Goal: Transaction & Acquisition: Purchase product/service

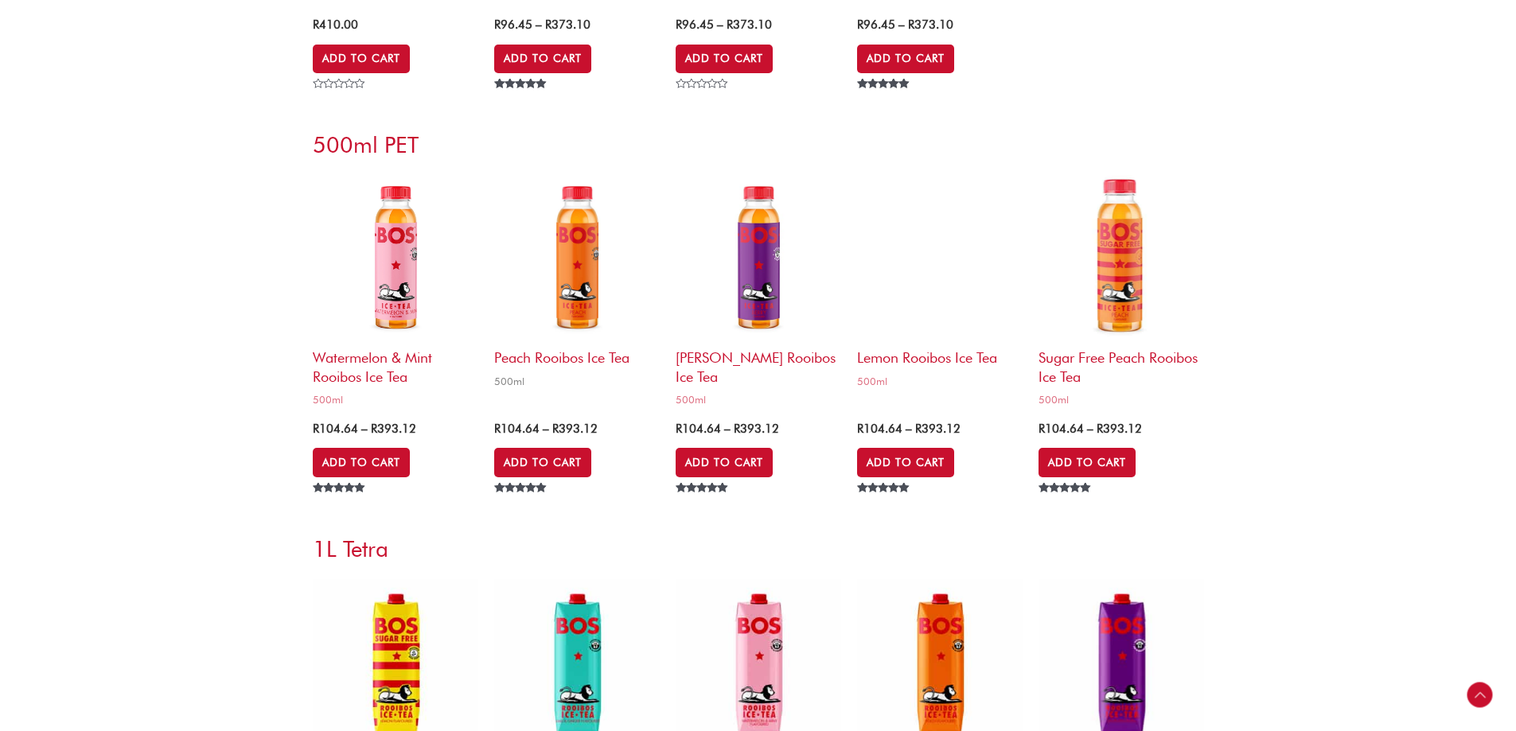
scroll to position [4536, 0]
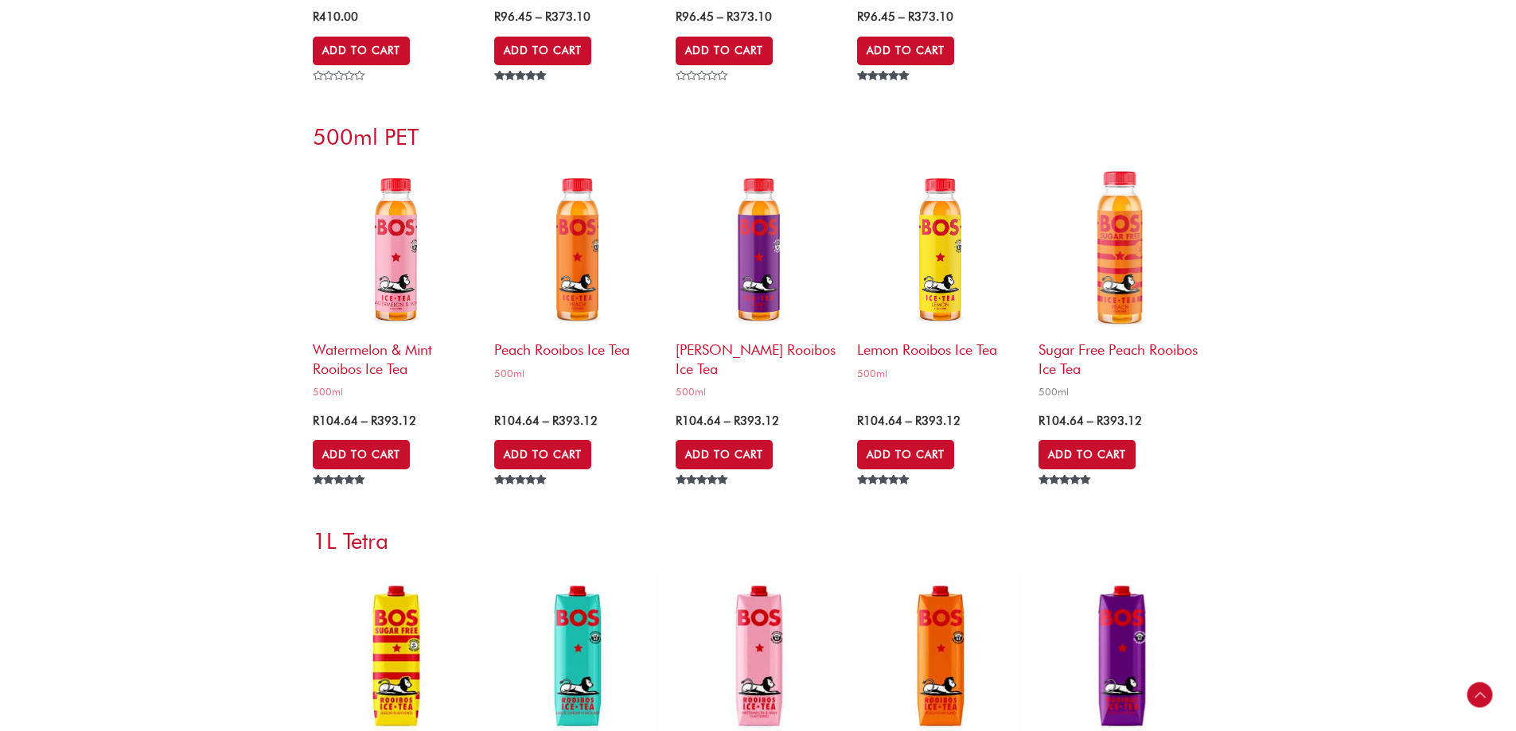
click at [1116, 346] on h2 "Sugar Free Peach Rooibos Ice Tea" at bounding box center [1122, 355] width 166 height 45
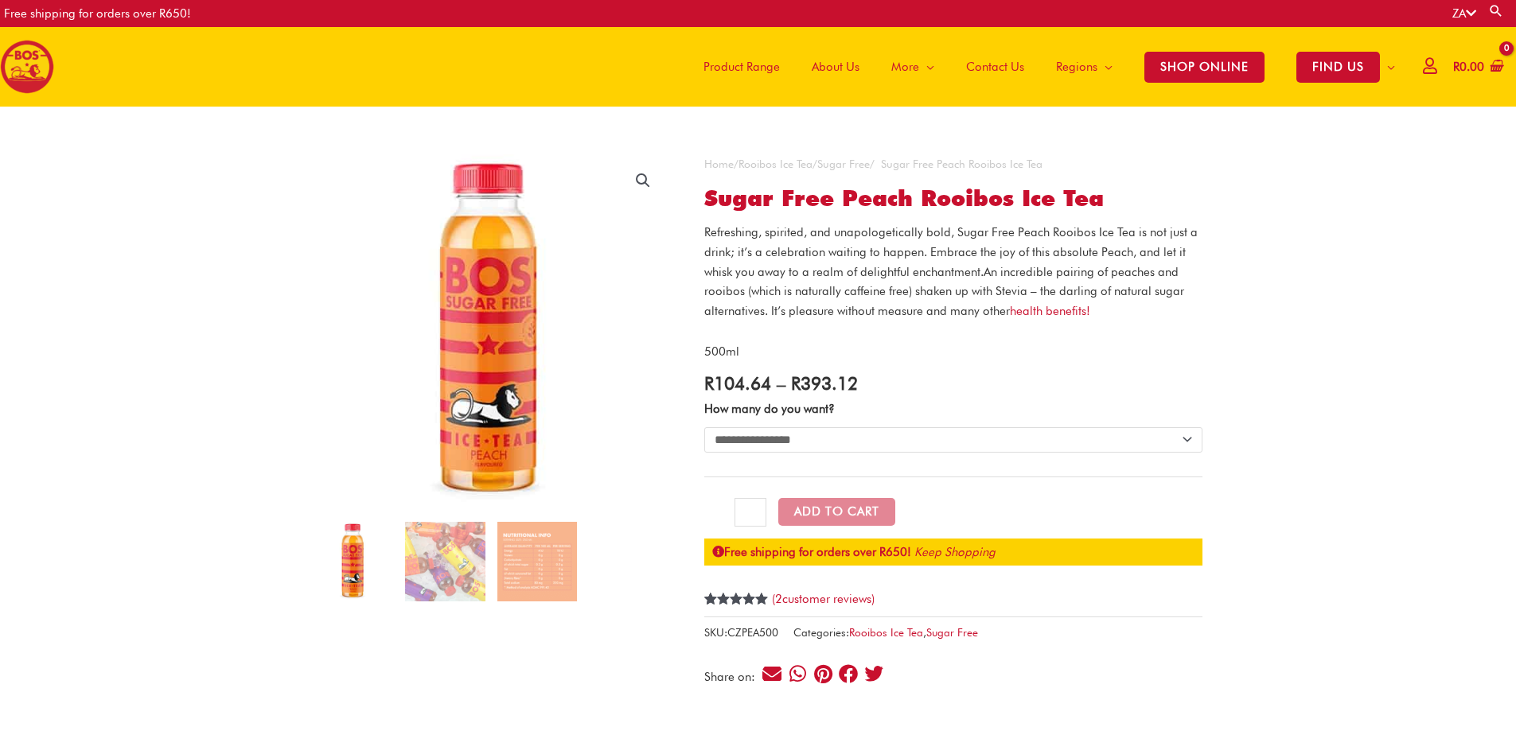
select select "**********"
click at [704, 427] on select "**********" at bounding box center [953, 439] width 498 height 25
